Goal: Information Seeking & Learning: Find specific fact

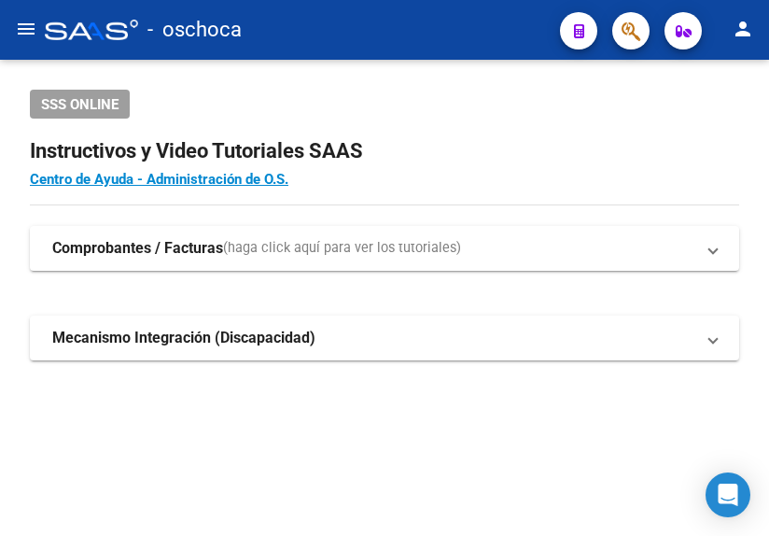
click at [518, 167] on h2 "Instructivos y Video Tutoriales SAAS" at bounding box center [384, 150] width 709 height 35
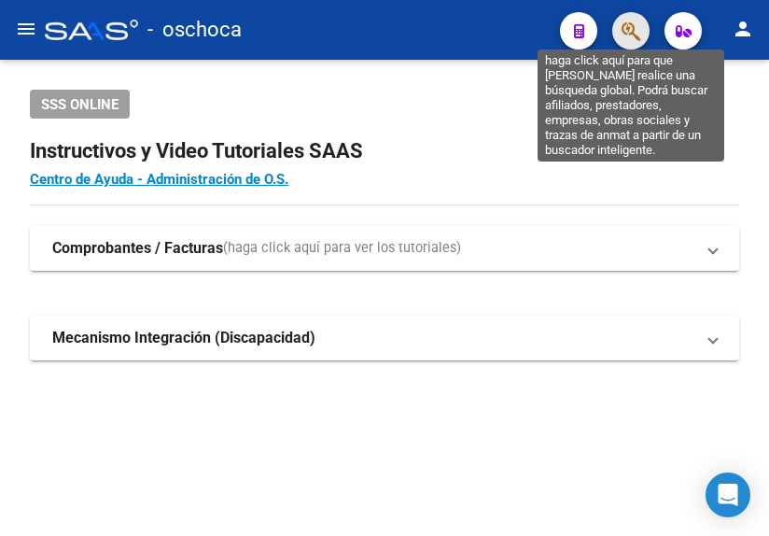
click at [636, 37] on icon "button" at bounding box center [630, 31] width 19 height 21
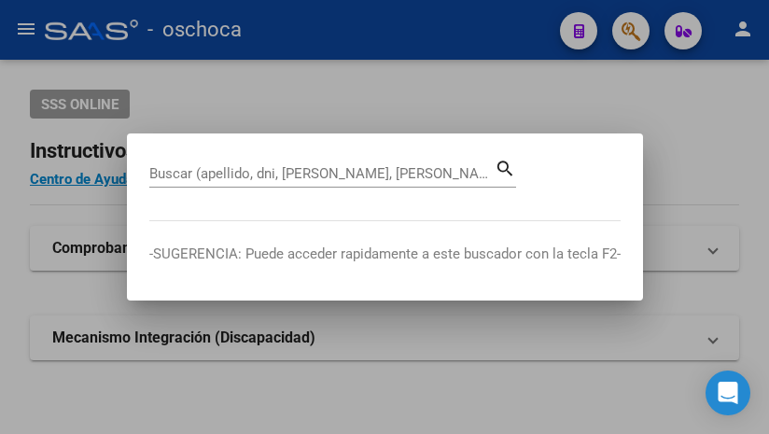
drag, startPoint x: 237, startPoint y: 154, endPoint x: 146, endPoint y: 196, distance: 100.6
click at [225, 176] on mat-dialog-container "Buscar (apellido, dni, [PERSON_NAME], nro traspaso, cuit, obra social) search -…" at bounding box center [385, 216] width 516 height 167
drag, startPoint x: 174, startPoint y: 155, endPoint x: 207, endPoint y: 169, distance: 36.4
click at [207, 169] on mat-dialog-container "Buscar (apellido, dni, [PERSON_NAME], nro traspaso, cuit, obra social) search -…" at bounding box center [385, 216] width 516 height 167
click at [206, 169] on input "Buscar (apellido, dni, [PERSON_NAME], [PERSON_NAME], cuit, obra social)" at bounding box center [321, 173] width 345 height 17
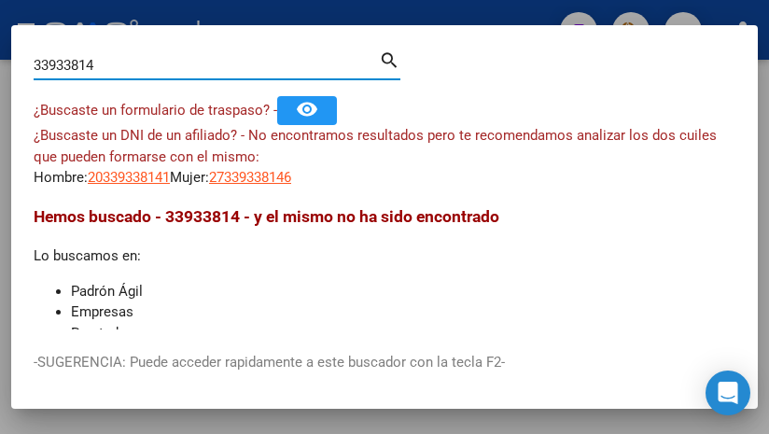
drag, startPoint x: 104, startPoint y: 61, endPoint x: -32, endPoint y: 44, distance: 137.2
click at [0, 44] on html "menu - oschoca person Firma Express Inicio Calendario SSS Instructivos Contacto…" at bounding box center [384, 217] width 769 height 434
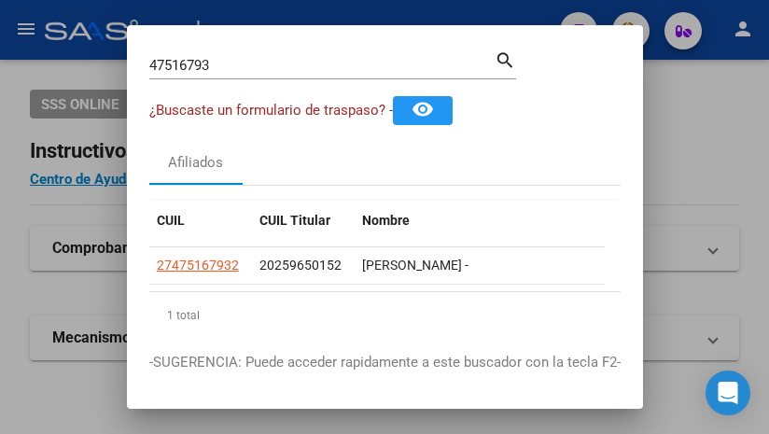
drag, startPoint x: 236, startPoint y: 76, endPoint x: 29, endPoint y: 45, distance: 209.4
click at [29, 45] on div "47516793 Buscar (apellido, dni, cuil, nro traspaso, cuit, obra social) search ¿…" at bounding box center [384, 217] width 769 height 434
click at [221, 100] on div "¿Buscaste un formulario de traspaso? - remove_red_eye" at bounding box center [384, 110] width 471 height 29
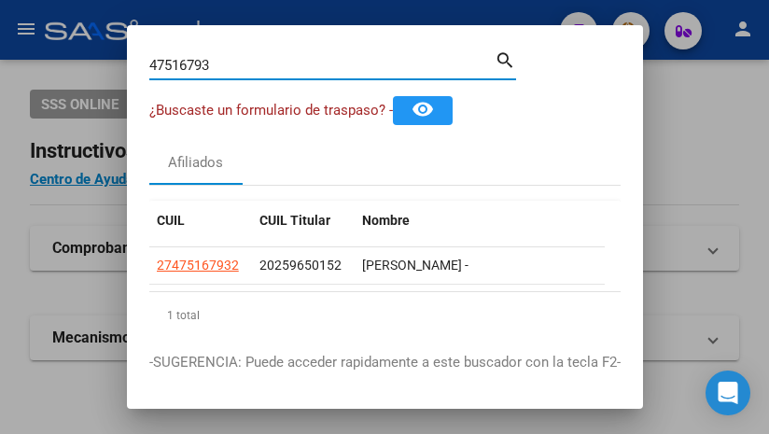
click at [218, 61] on input "47516793" at bounding box center [321, 65] width 345 height 17
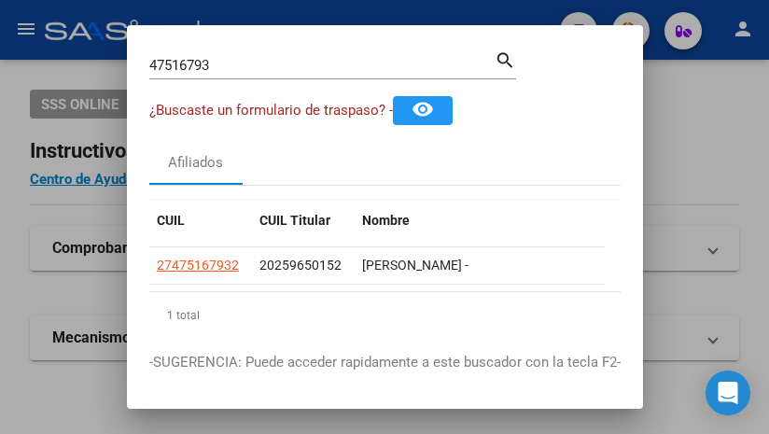
click at [262, 37] on mat-dialog-container "47516793 Buscar (apellido, dni, cuil, nro traspaso, cuit, obra social) search ¿…" at bounding box center [385, 217] width 516 height 384
click at [244, 76] on div "47516793 Buscar (apellido, dni, [PERSON_NAME], [PERSON_NAME], cuit, obra social)" at bounding box center [321, 65] width 345 height 28
click at [266, 55] on div "23425249 Buscar (apellido, dni, [PERSON_NAME], [PERSON_NAME], cuit, obra social)" at bounding box center [321, 65] width 345 height 28
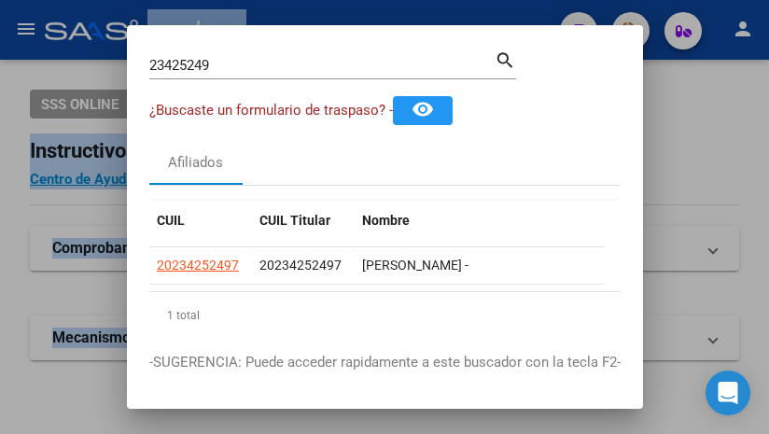
drag, startPoint x: 272, startPoint y: 76, endPoint x: -105, endPoint y: -9, distance: 387.3
click at [0, 0] on html "menu - oschoca person Firma Express Inicio Calendario SSS Instructivos Contacto…" at bounding box center [384, 217] width 769 height 434
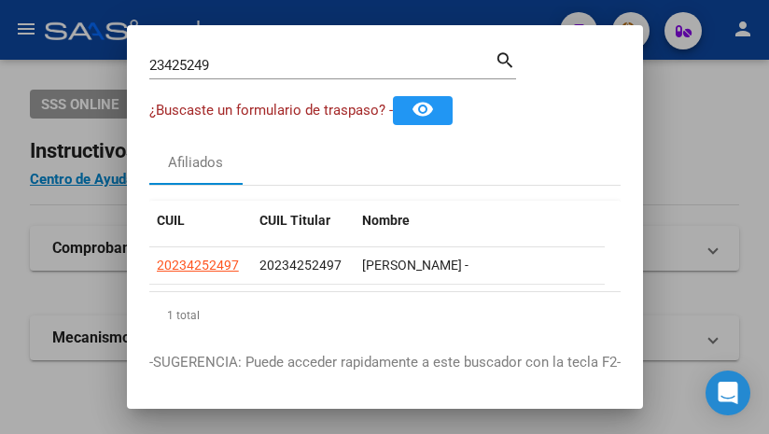
click at [214, 90] on div "23425249 Buscar (apellido, dni, [PERSON_NAME], [PERSON_NAME], cuit, obra social…" at bounding box center [332, 72] width 367 height 49
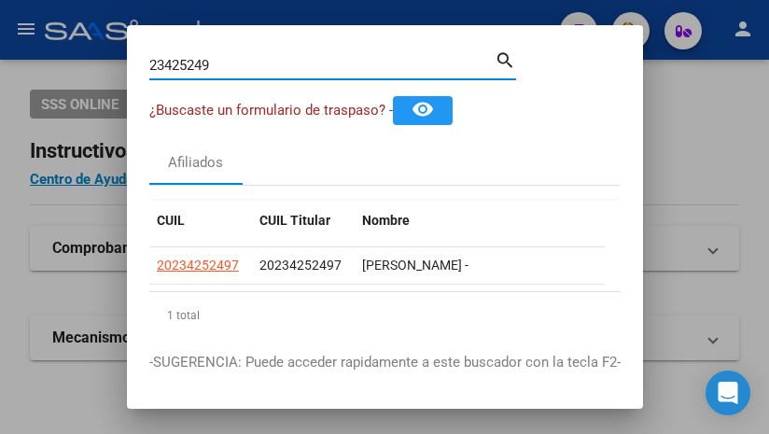
drag, startPoint x: 258, startPoint y: 70, endPoint x: -75, endPoint y: -24, distance: 346.1
click at [0, 0] on html "menu - oschoca person Firma Express Inicio Calendario SSS Instructivos Contacto…" at bounding box center [384, 217] width 769 height 434
drag, startPoint x: 179, startPoint y: 59, endPoint x: 17, endPoint y: 49, distance: 162.7
click at [17, 49] on div "42591139 Buscar (apellido, dni, cuil, [PERSON_NAME], cuit, obra social) search …" at bounding box center [384, 217] width 769 height 434
drag, startPoint x: 209, startPoint y: 63, endPoint x: 133, endPoint y: 71, distance: 76.0
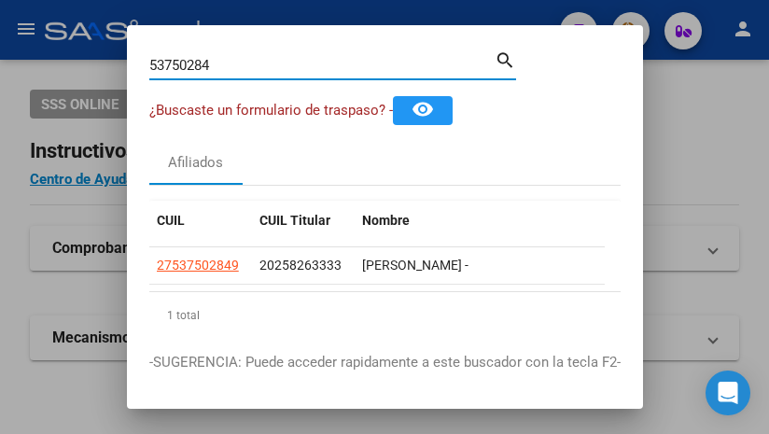
click at [133, 71] on mat-dialog-content "53750284 Buscar (apellido, dni, cuil, nro traspaso, cuit, obra social) search ¿…" at bounding box center [385, 189] width 516 height 282
type input "37818493"
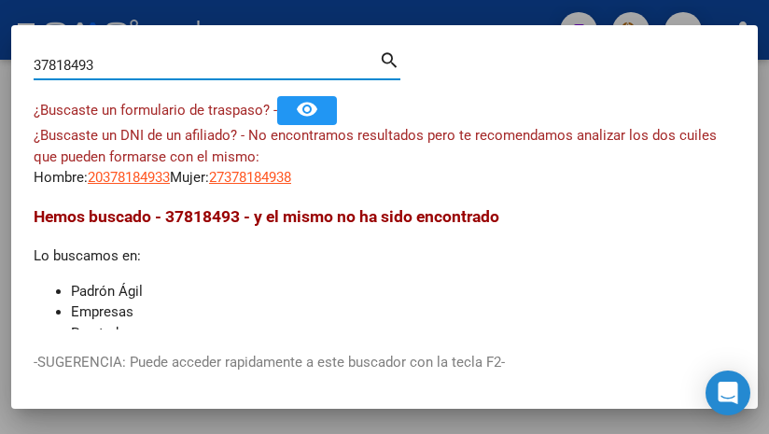
drag, startPoint x: 110, startPoint y: 72, endPoint x: -152, endPoint y: 24, distance: 266.4
click at [0, 24] on html "menu - oschoca person Firma Express Inicio Calendario SSS Instructivos Contacto…" at bounding box center [384, 217] width 769 height 434
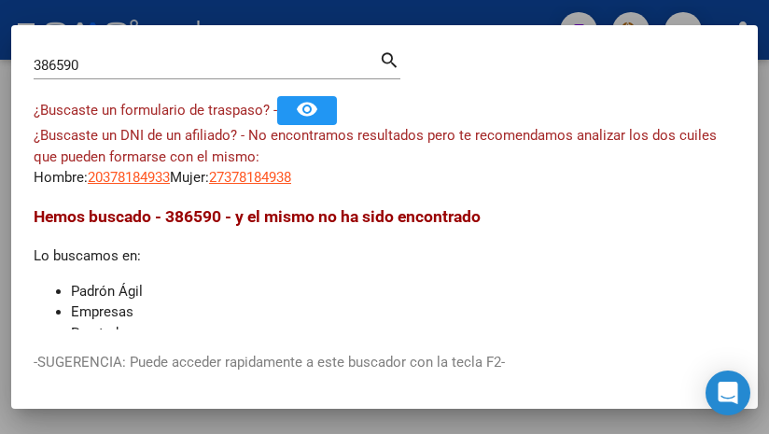
click at [108, 54] on div "386590 Buscar (apellido, dni, cuil, [PERSON_NAME], cuit, obra social) search" at bounding box center [217, 64] width 367 height 32
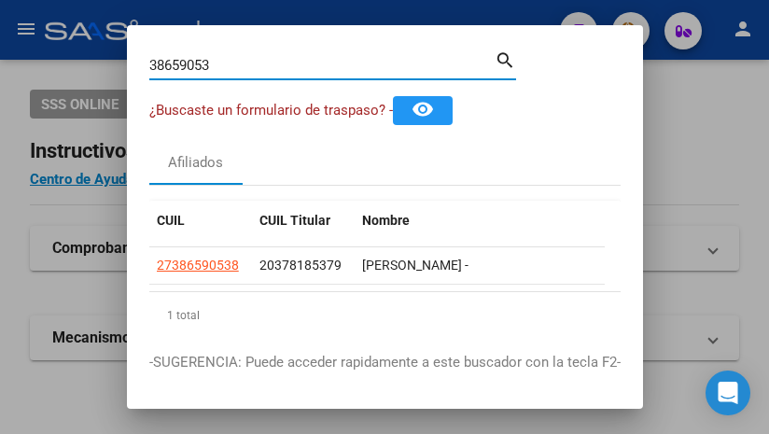
drag, startPoint x: 224, startPoint y: 69, endPoint x: -141, endPoint y: -22, distance: 376.1
click at [0, 0] on html "menu - oschoca person Firma Express Inicio Calendario SSS Instructivos Contacto…" at bounding box center [384, 217] width 769 height 434
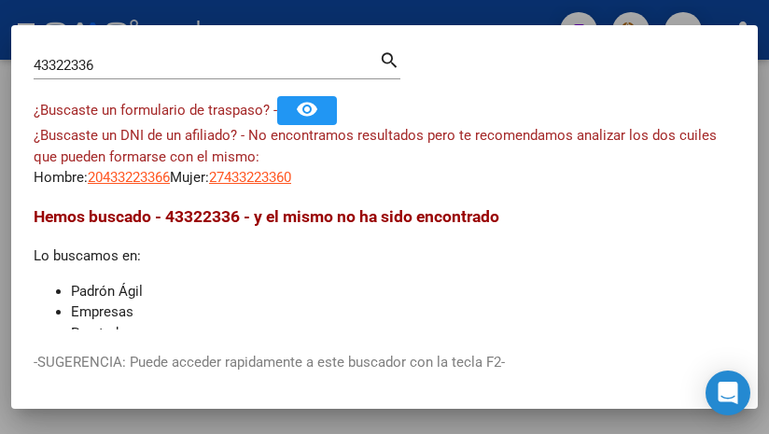
click at [106, 55] on div "43322336 Buscar (apellido, dni, [PERSON_NAME], [PERSON_NAME], cuit, obra social)" at bounding box center [206, 65] width 345 height 28
click at [107, 55] on div "43322336 Buscar (apellido, dni, [PERSON_NAME], [PERSON_NAME], cuit, obra social)" at bounding box center [206, 65] width 345 height 28
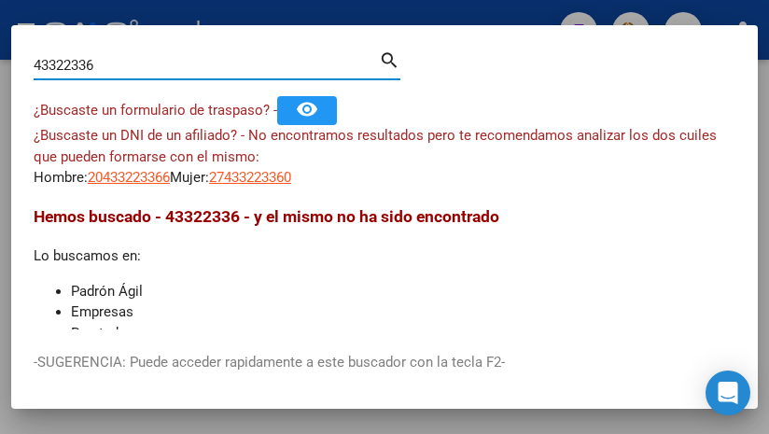
click at [102, 53] on div "43322336 Buscar (apellido, dni, [PERSON_NAME], [PERSON_NAME], cuit, obra social)" at bounding box center [206, 65] width 345 height 28
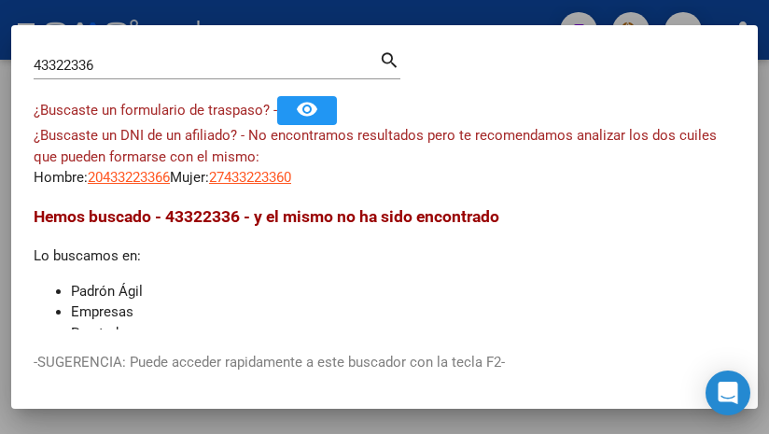
click at [105, 54] on div "43322336 Buscar (apellido, dni, [PERSON_NAME], [PERSON_NAME], cuit, obra social)" at bounding box center [206, 65] width 345 height 28
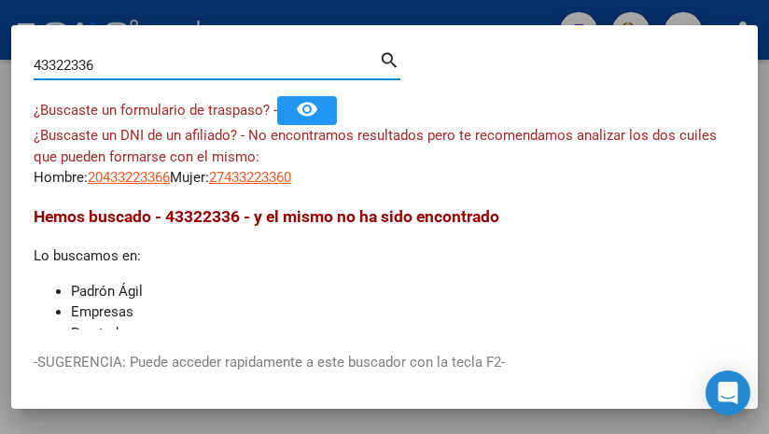
click at [104, 71] on input "43322336" at bounding box center [206, 65] width 345 height 17
click at [105, 69] on input "43322336" at bounding box center [206, 65] width 345 height 17
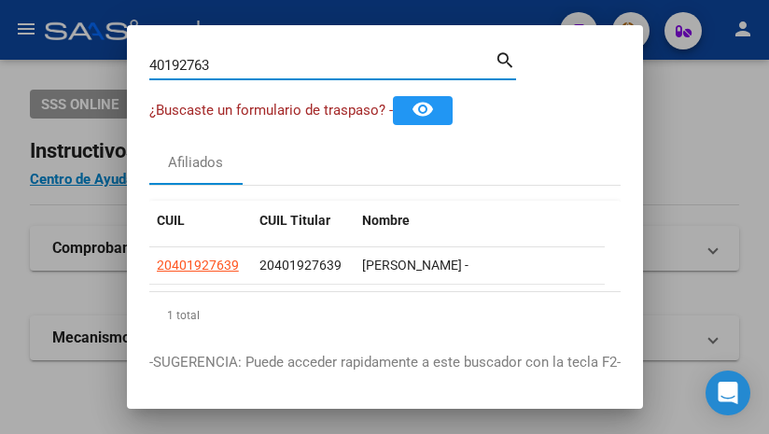
drag, startPoint x: 230, startPoint y: 63, endPoint x: -357, endPoint y: 16, distance: 588.8
click at [0, 16] on html "menu - oschoca person Firma Express Inicio Calendario SSS Instructivos Contacto…" at bounding box center [384, 217] width 769 height 434
drag, startPoint x: 230, startPoint y: 63, endPoint x: -131, endPoint y: -23, distance: 370.2
click at [0, 0] on html "menu - oschoca person Firma Express Inicio Calendario SSS Instructivos Contacto…" at bounding box center [384, 217] width 769 height 434
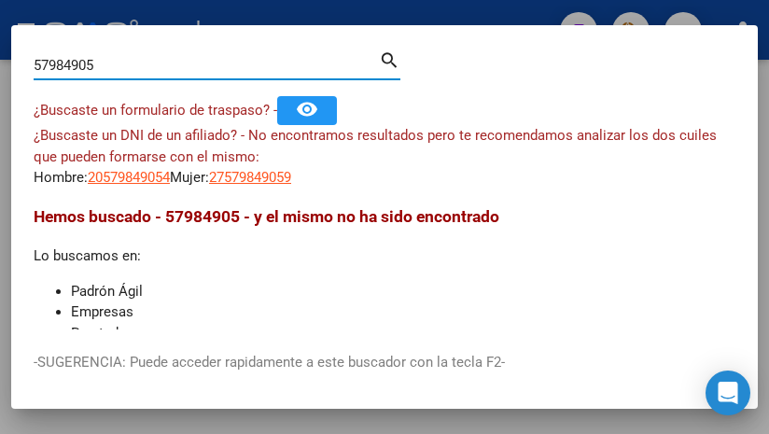
drag, startPoint x: 109, startPoint y: 62, endPoint x: -91, endPoint y: 66, distance: 200.6
click at [0, 66] on html "menu - oschoca person Firma Express Inicio Calendario SSS Instructivos Contacto…" at bounding box center [384, 217] width 769 height 434
drag, startPoint x: 121, startPoint y: 60, endPoint x: -75, endPoint y: 53, distance: 196.0
click at [0, 53] on html "menu - oschoca person Firma Express Inicio Calendario SSS Instructivos Contacto…" at bounding box center [384, 217] width 769 height 434
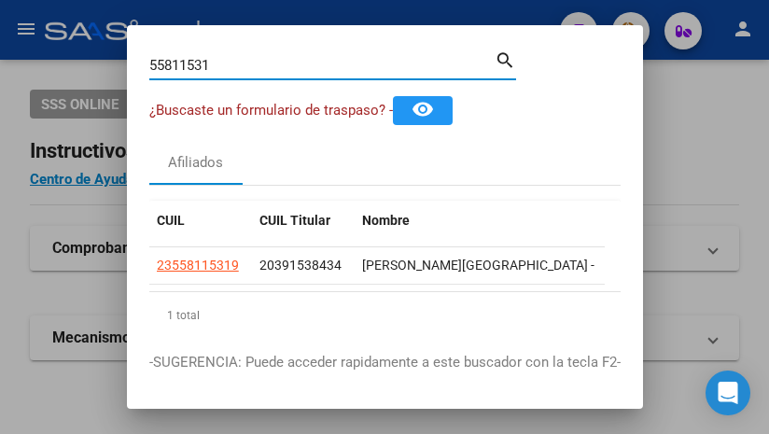
drag, startPoint x: 233, startPoint y: 65, endPoint x: -248, endPoint y: -31, distance: 490.9
click at [0, 0] on html "menu - oschoca person Firma Express Inicio Calendario SSS Instructivos Contacto…" at bounding box center [384, 217] width 769 height 434
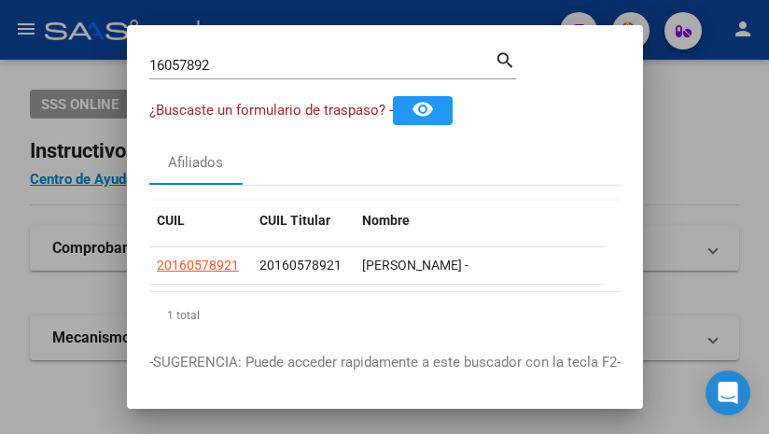
drag, startPoint x: 224, startPoint y: 60, endPoint x: -36, endPoint y: -6, distance: 268.4
click at [0, 0] on html "menu - oschoca person Firma Express Inicio Calendario SSS Instructivos Contacto…" at bounding box center [384, 217] width 769 height 434
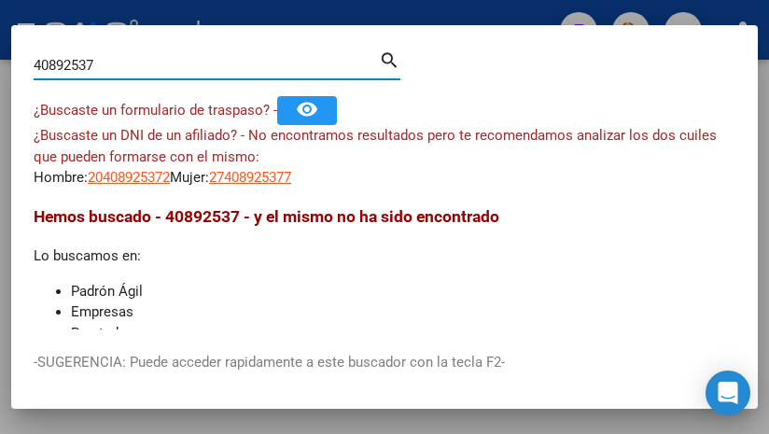
drag, startPoint x: 147, startPoint y: 69, endPoint x: -298, endPoint y: -23, distance: 454.5
click at [0, 0] on html "menu - oschoca person Firma Express Inicio Calendario SSS Instructivos Contacto…" at bounding box center [384, 217] width 769 height 434
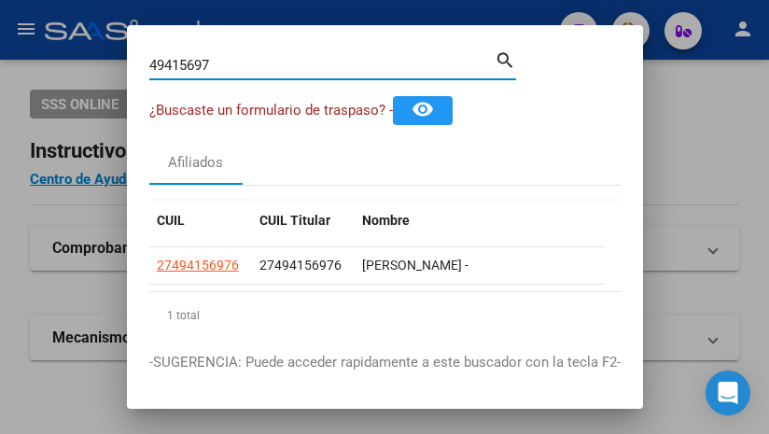
drag, startPoint x: 220, startPoint y: 71, endPoint x: -131, endPoint y: -18, distance: 361.8
click at [0, 0] on html "menu - oschoca person Firma Express Inicio Calendario SSS Instructivos Contacto…" at bounding box center [384, 217] width 769 height 434
drag, startPoint x: 208, startPoint y: 64, endPoint x: 43, endPoint y: 26, distance: 169.5
click at [43, 26] on div "50976573 Buscar (apellido, dni, cuil, nro traspaso, cuit, obra social) search ¿…" at bounding box center [384, 217] width 769 height 434
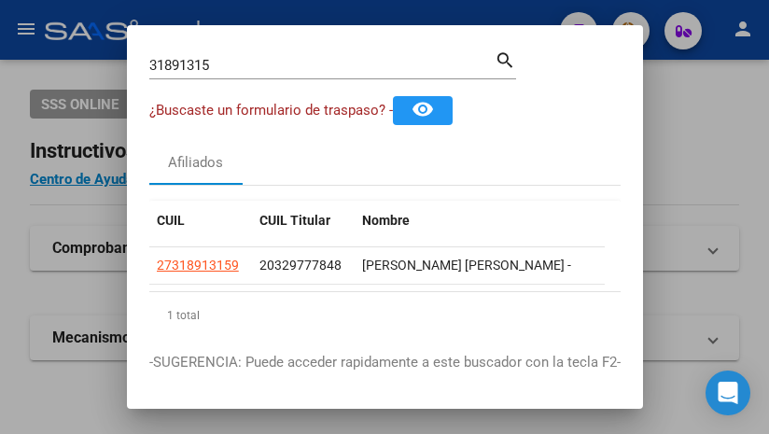
click at [216, 56] on div "31891315 Buscar (apellido, dni, [PERSON_NAME], nro traspaso, cuit, obra social)" at bounding box center [321, 65] width 345 height 28
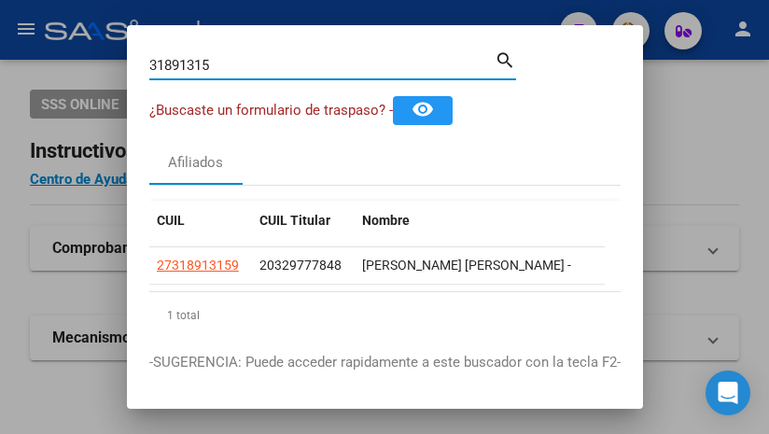
click at [216, 75] on div "31891315 Buscar (apellido, dni, [PERSON_NAME], nro traspaso, cuit, obra social)" at bounding box center [321, 65] width 345 height 28
click at [214, 61] on input "31891315" at bounding box center [321, 65] width 345 height 17
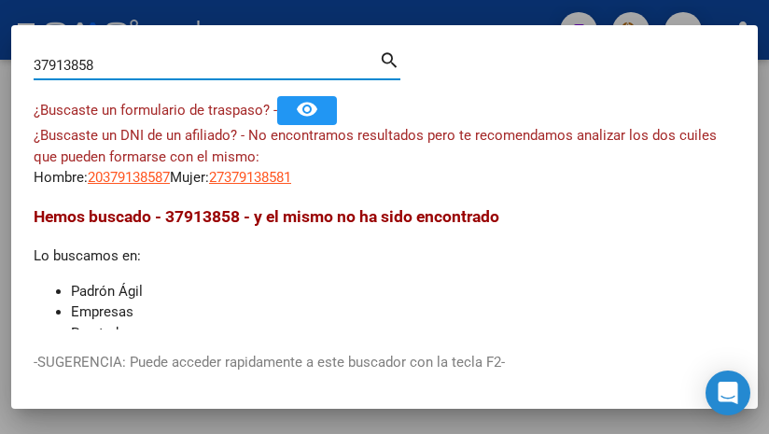
drag, startPoint x: 104, startPoint y: 63, endPoint x: -85, endPoint y: -16, distance: 204.1
click at [0, 0] on html "menu - oschoca person Firma Express Inicio Calendario SSS Instructivos Contacto…" at bounding box center [384, 217] width 769 height 434
drag, startPoint x: 85, startPoint y: 64, endPoint x: -185, endPoint y: -39, distance: 288.8
click at [0, 0] on html "menu - oschoca person Firma Express Inicio Calendario SSS Instructivos Contacto…" at bounding box center [384, 217] width 769 height 434
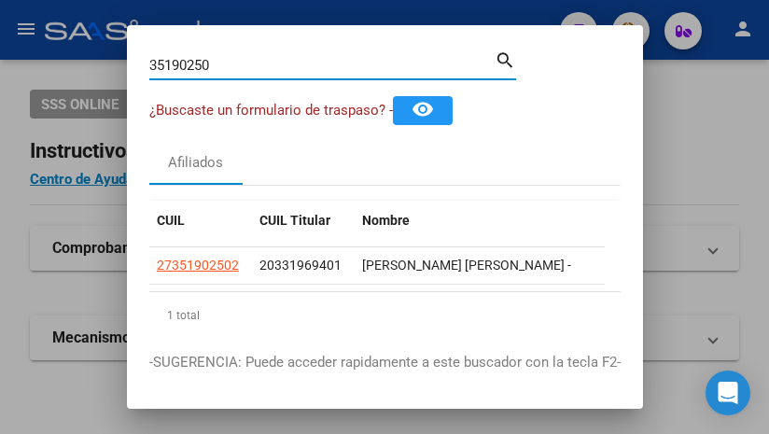
drag, startPoint x: 219, startPoint y: 66, endPoint x: -54, endPoint y: 21, distance: 277.0
click at [0, 21] on html "menu - oschoca person Firma Express Inicio Calendario SSS Instructivos Contacto…" at bounding box center [384, 217] width 769 height 434
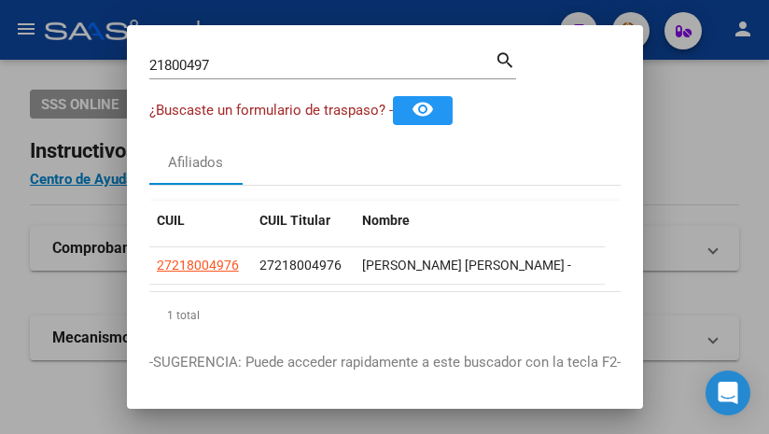
drag, startPoint x: 225, startPoint y: 60, endPoint x: -181, endPoint y: -56, distance: 422.0
click at [0, 0] on html "menu - oschoca person Firma Express Inicio Calendario SSS Instructivos Contacto…" at bounding box center [384, 217] width 769 height 434
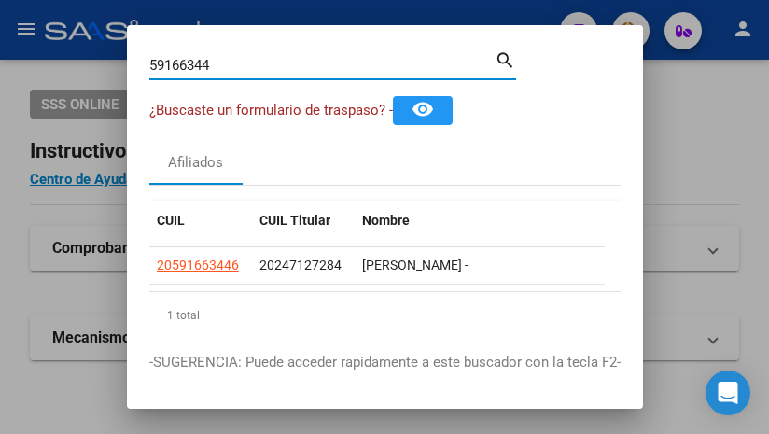
drag, startPoint x: 223, startPoint y: 59, endPoint x: 73, endPoint y: 0, distance: 161.3
click at [97, 20] on div "59166344 Buscar (apellido, dni, cuil, nro traspaso, cuit, obra social) search ¿…" at bounding box center [384, 217] width 769 height 434
drag, startPoint x: 219, startPoint y: 67, endPoint x: -81, endPoint y: -14, distance: 311.2
click at [0, 0] on html "menu - oschoca person Firma Express Inicio Calendario SSS Instructivos Contacto…" at bounding box center [384, 217] width 769 height 434
type input "27718602"
